Goal: Transaction & Acquisition: Purchase product/service

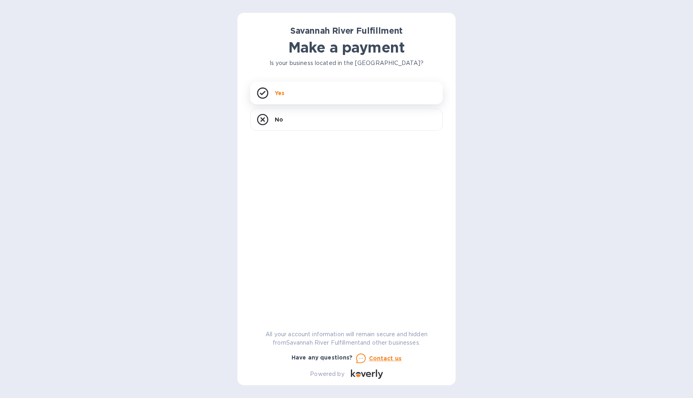
click at [296, 91] on div "Savannah River Fulfillment Make a payment Is your business located in [GEOGRAPH…" at bounding box center [346, 202] width 193 height 353
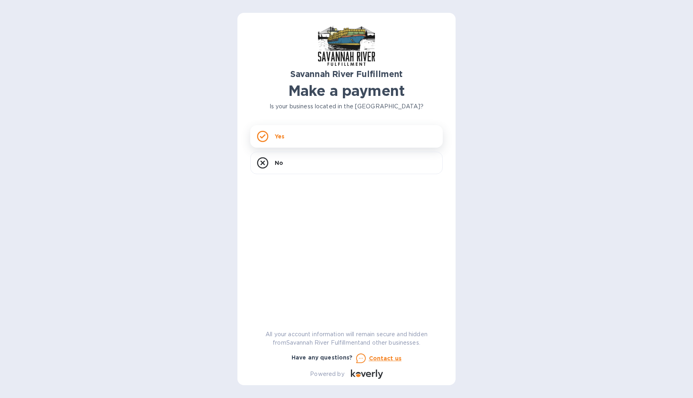
click at [288, 134] on div "Yes" at bounding box center [346, 136] width 193 height 22
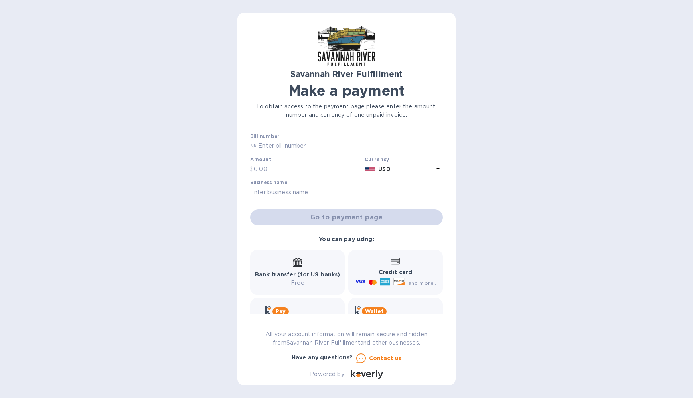
click at [282, 146] on input "text" at bounding box center [350, 146] width 186 height 12
type input "4960"
click at [277, 168] on input "text" at bounding box center [308, 169] width 108 height 12
paste input "389.65"
type input "389.65"
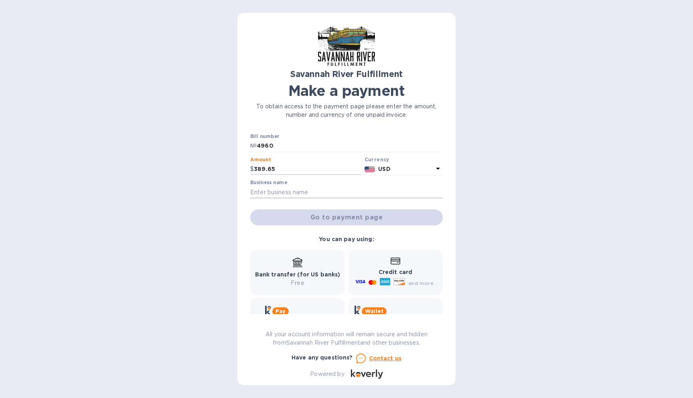
click at [329, 194] on input "text" at bounding box center [346, 192] width 193 height 12
type input "Samba to the Sea LLC"
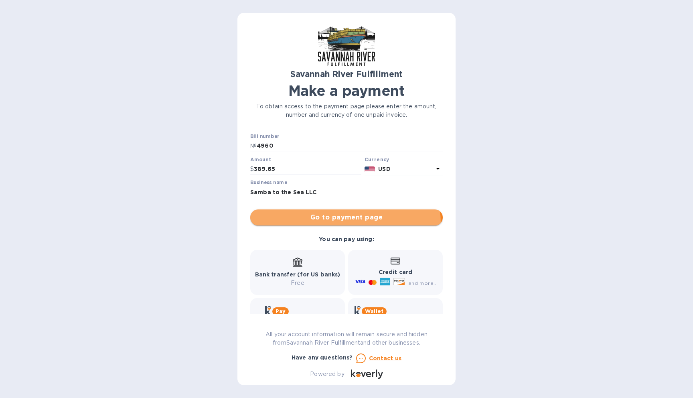
click at [345, 223] on button "Go to payment page" at bounding box center [346, 217] width 193 height 16
